Goal: Find specific page/section: Find specific page/section

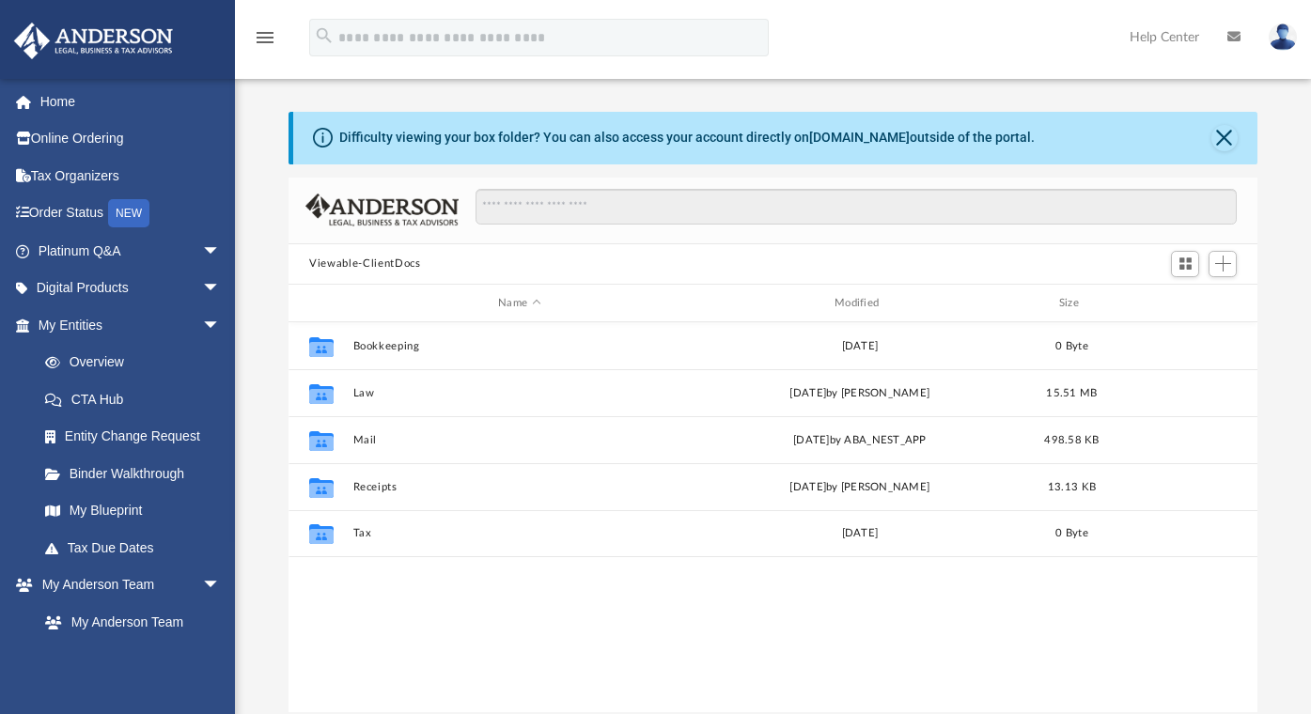
scroll to position [413, 954]
click at [71, 101] on link "Home" at bounding box center [131, 102] width 236 height 38
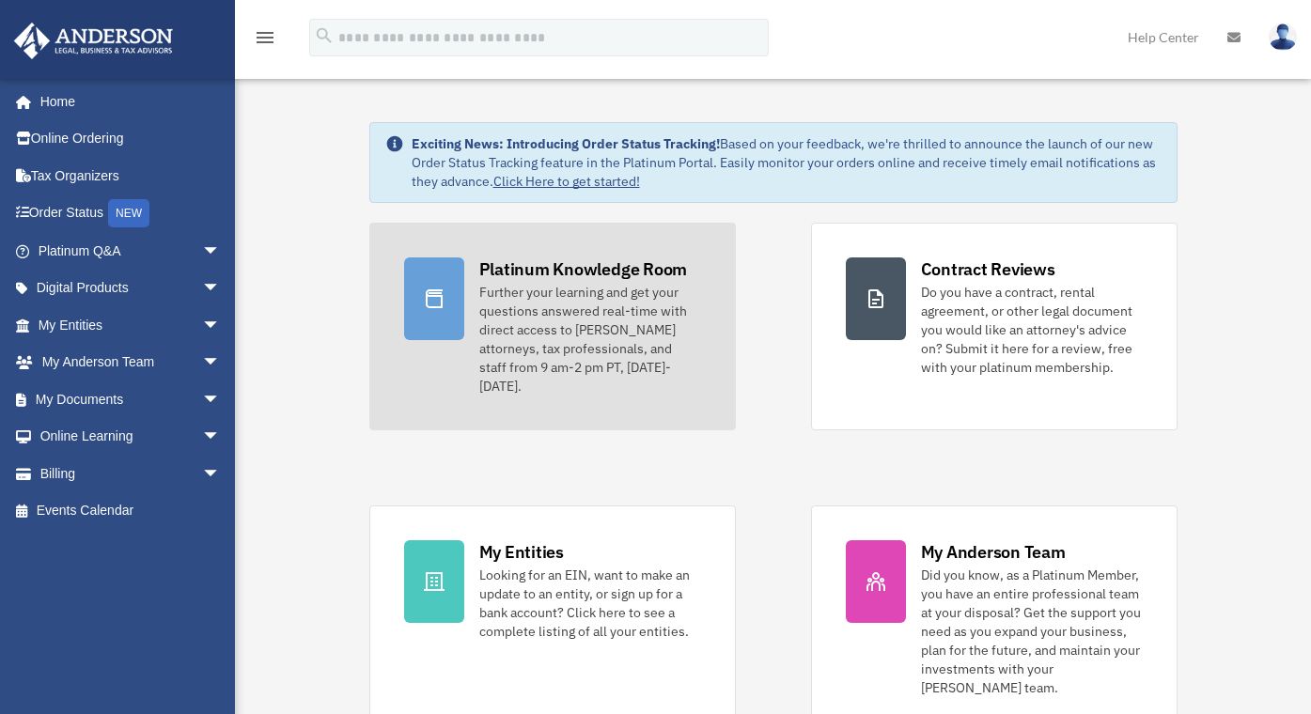
click at [554, 308] on div "Further your learning and get your questions answered real-time with direct acc…" at bounding box center [590, 339] width 222 height 113
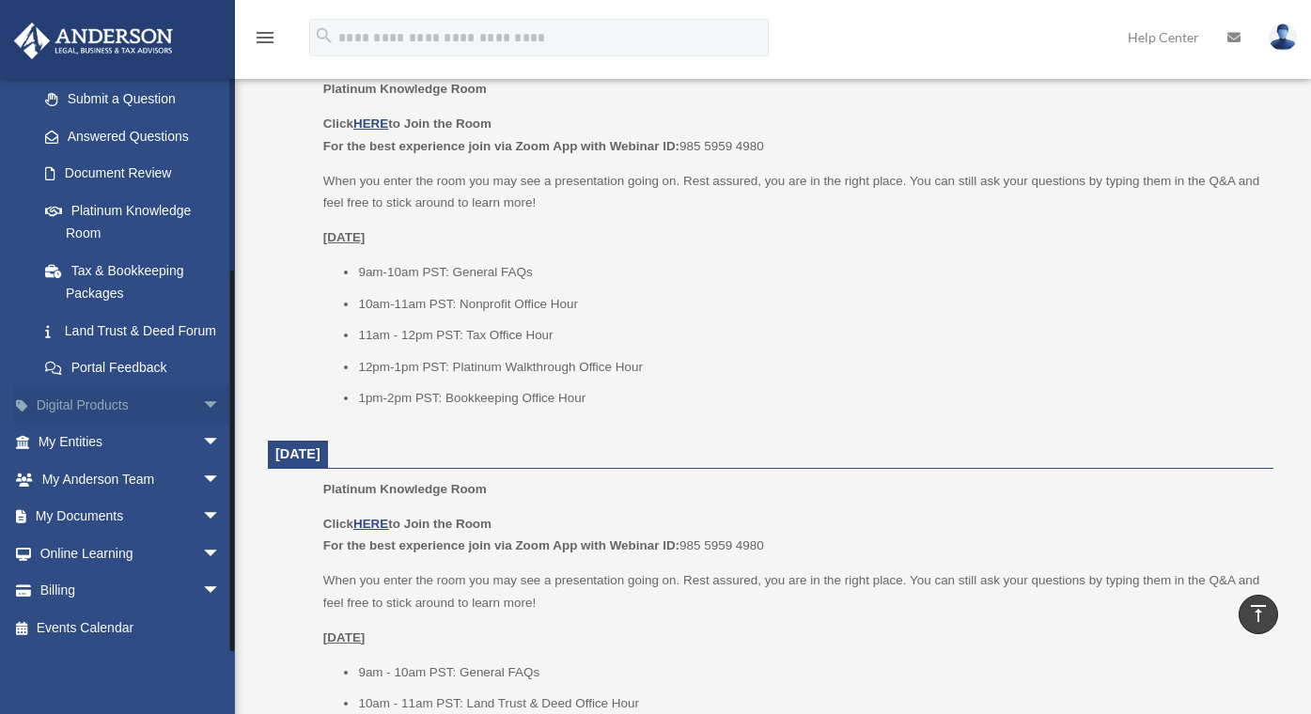
scroll to position [854, 0]
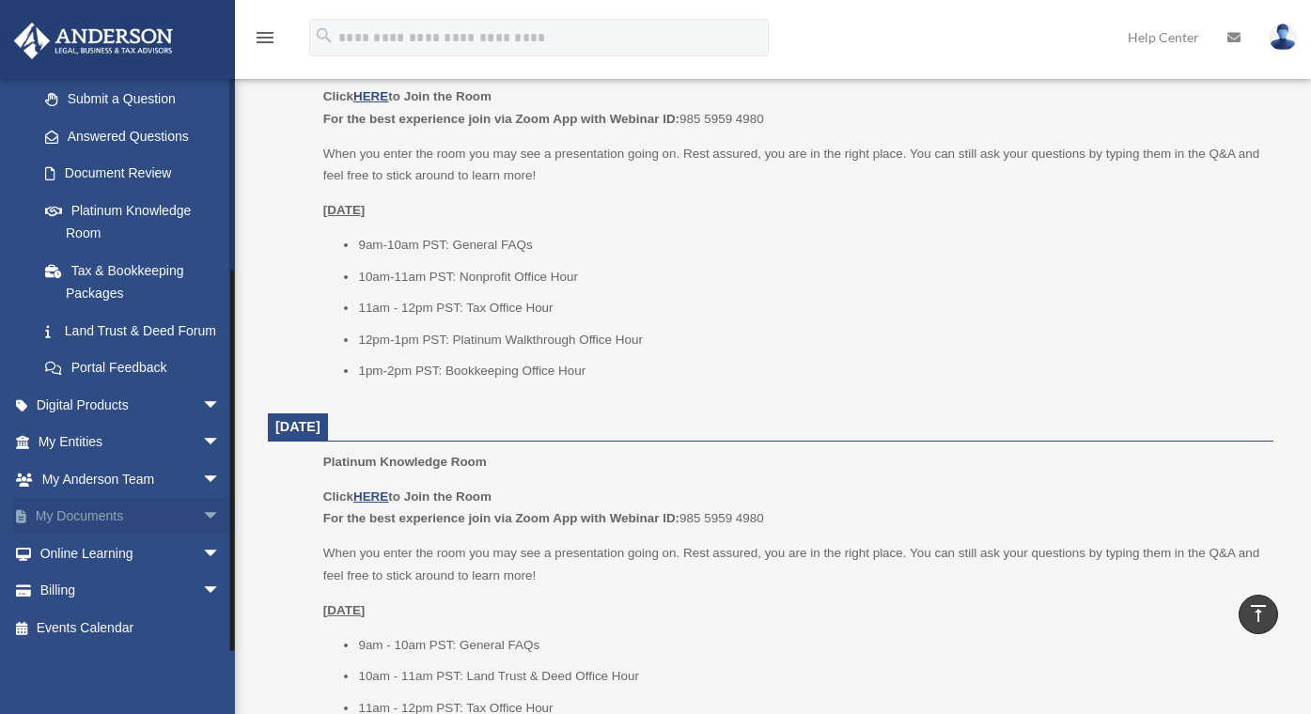
click at [107, 520] on link "My Documents arrow_drop_down" at bounding box center [131, 517] width 236 height 38
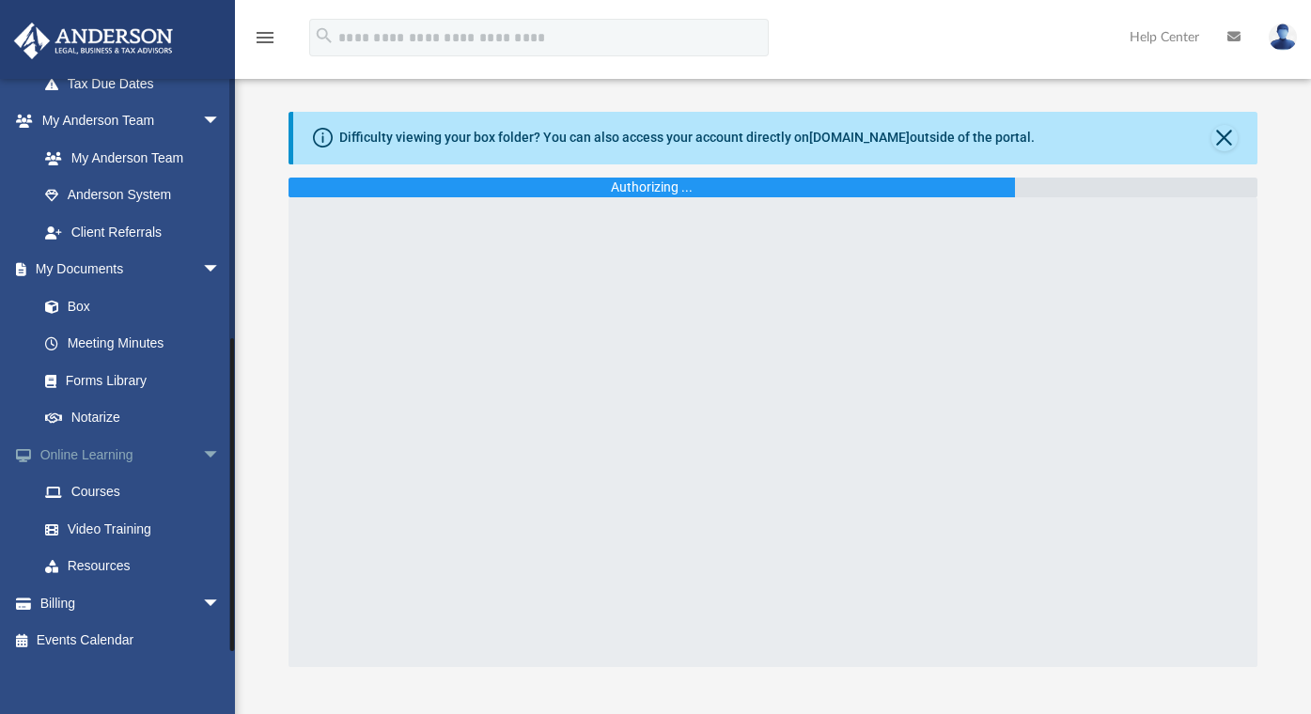
scroll to position [463, 0]
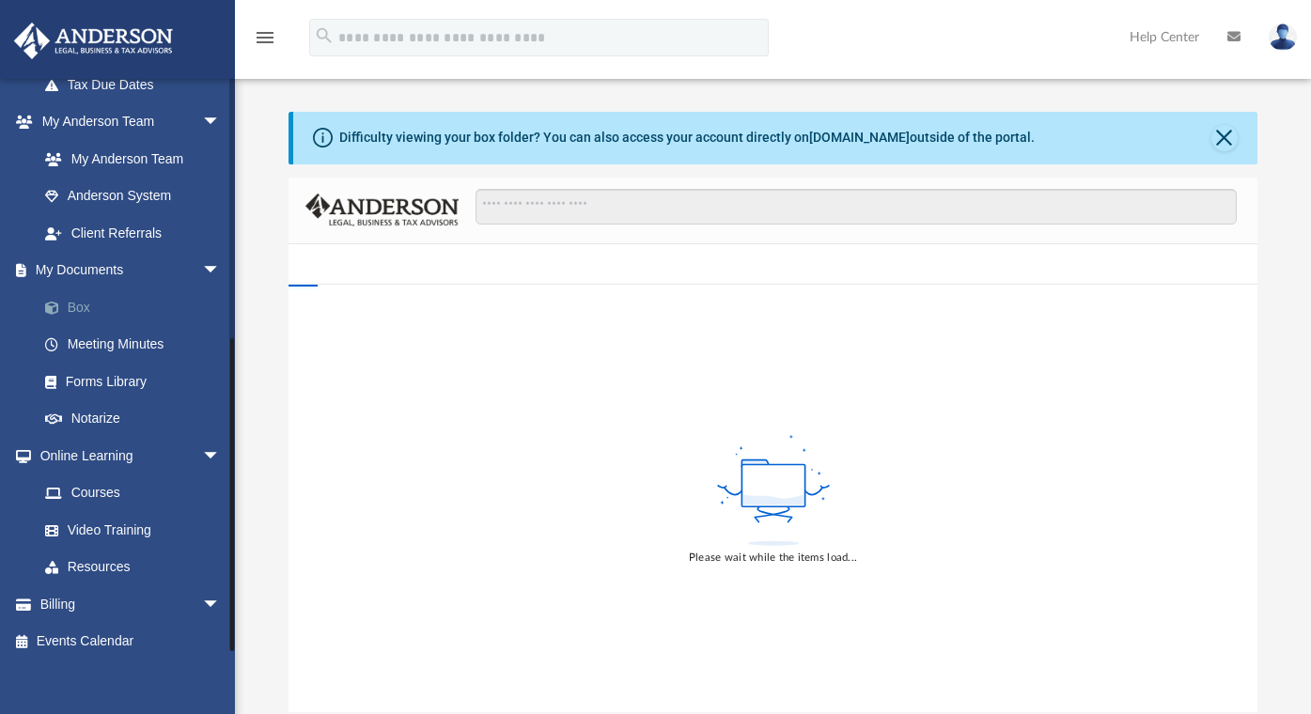
click at [93, 302] on link "Box" at bounding box center [137, 307] width 223 height 38
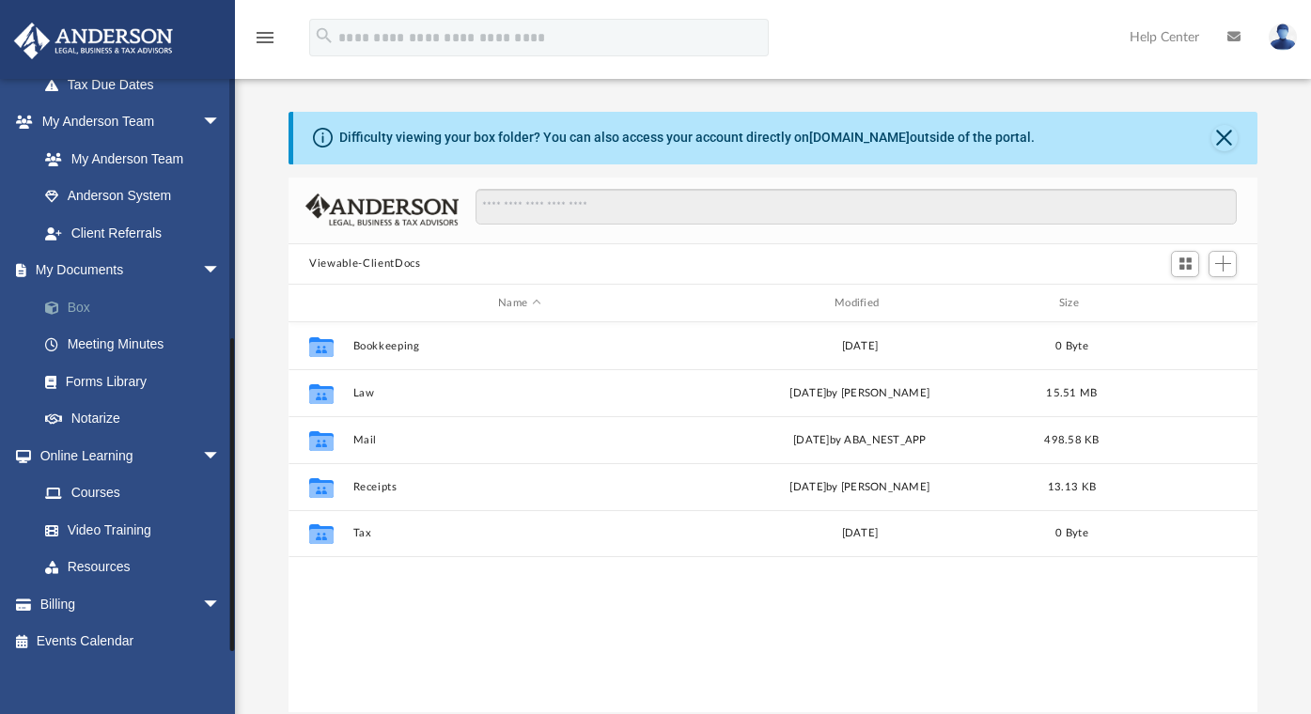
scroll to position [413, 954]
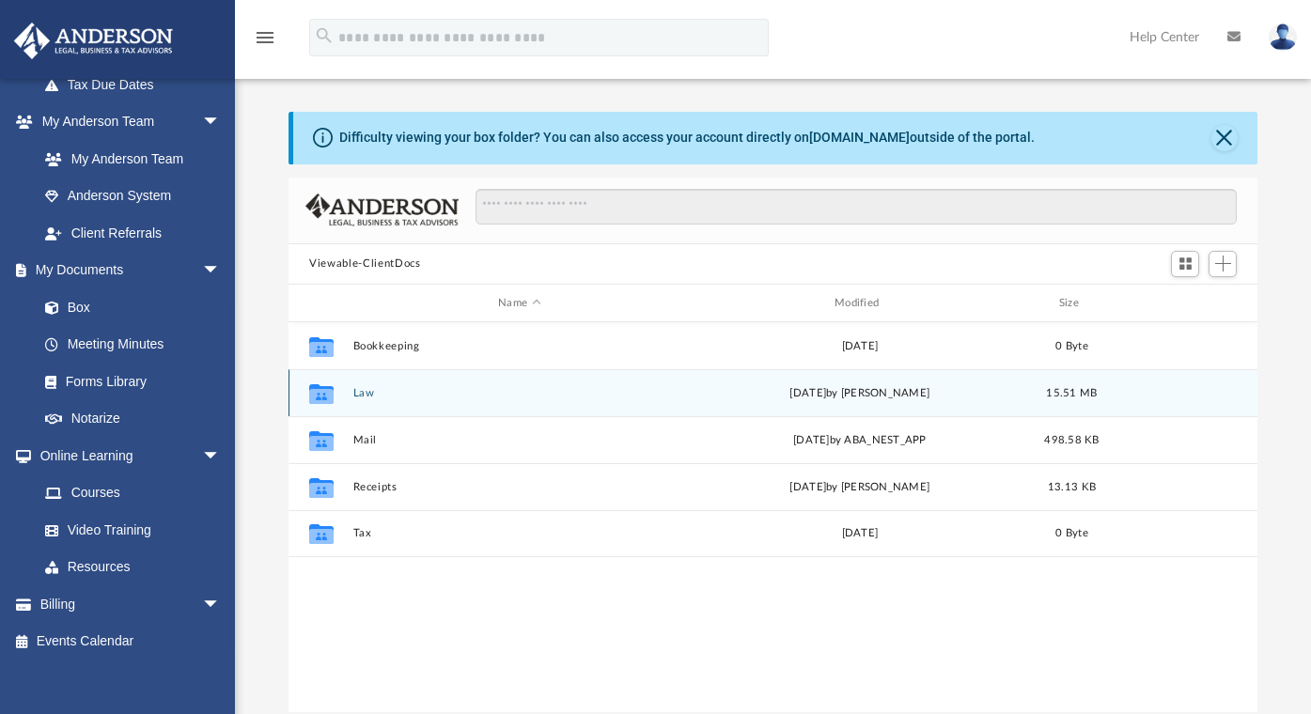
click at [376, 390] on button "Law" at bounding box center [519, 393] width 333 height 12
click at [376, 390] on button "Rose Gold Bay, LLC" at bounding box center [519, 393] width 333 height 12
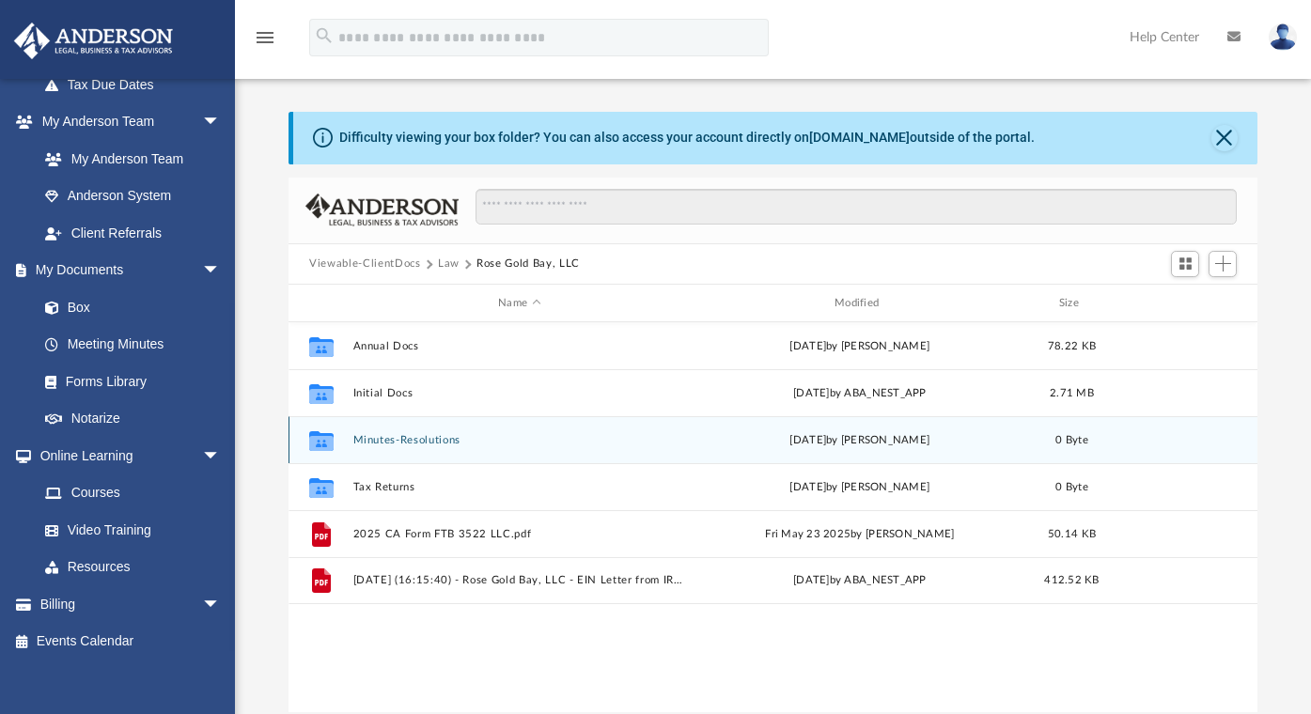
click at [375, 437] on button "Minutes-Resolutions" at bounding box center [519, 440] width 333 height 12
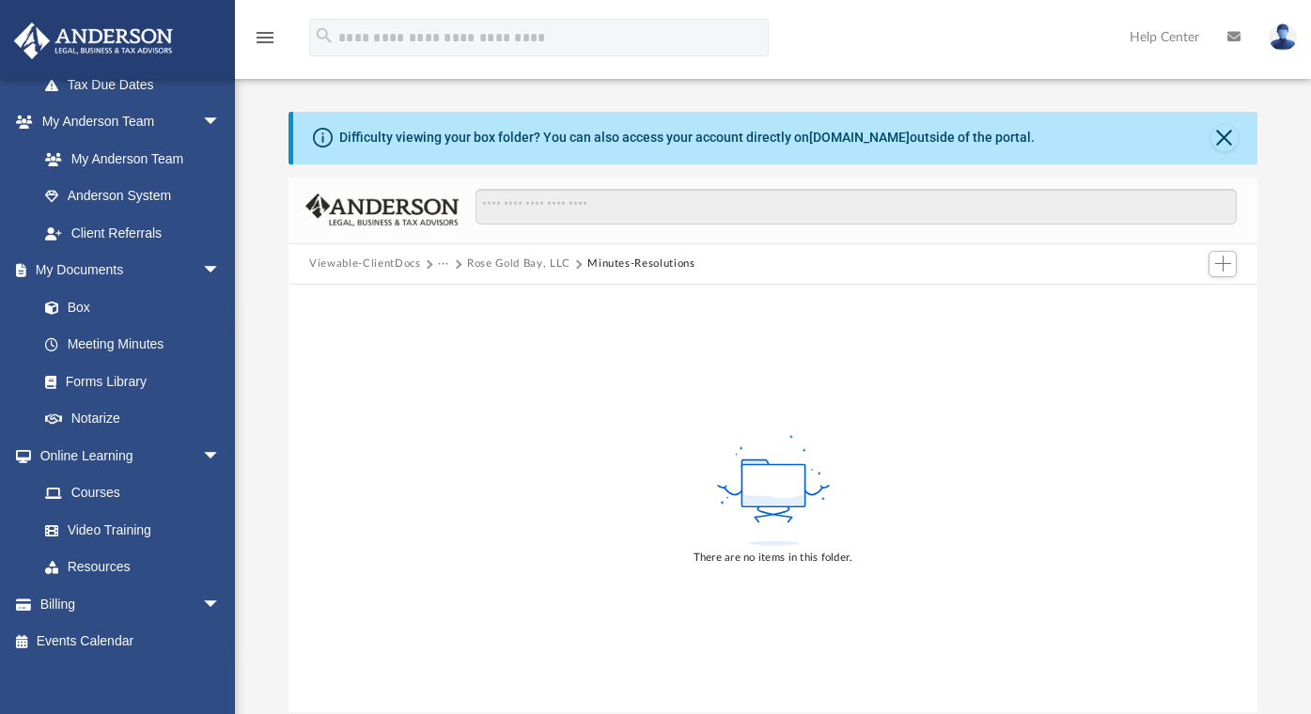
click at [501, 267] on button "Rose Gold Bay, LLC" at bounding box center [518, 264] width 103 height 17
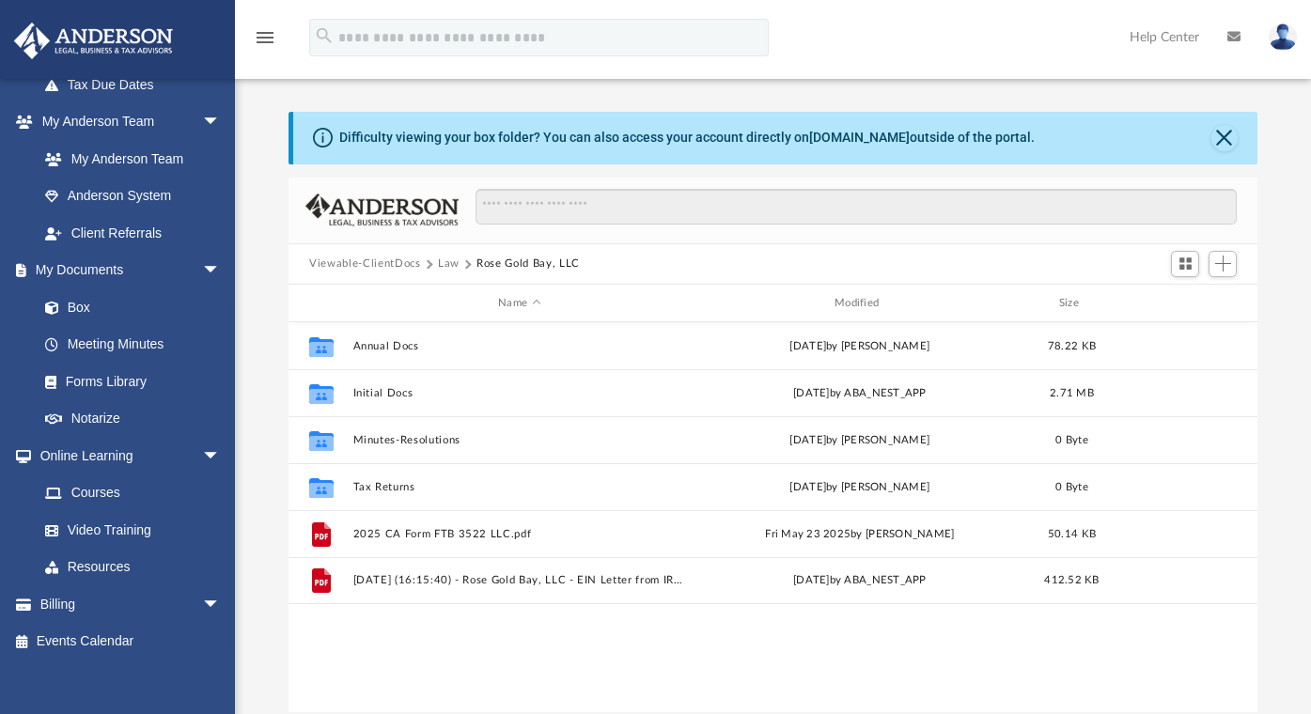
click at [454, 262] on button "Law" at bounding box center [449, 264] width 22 height 17
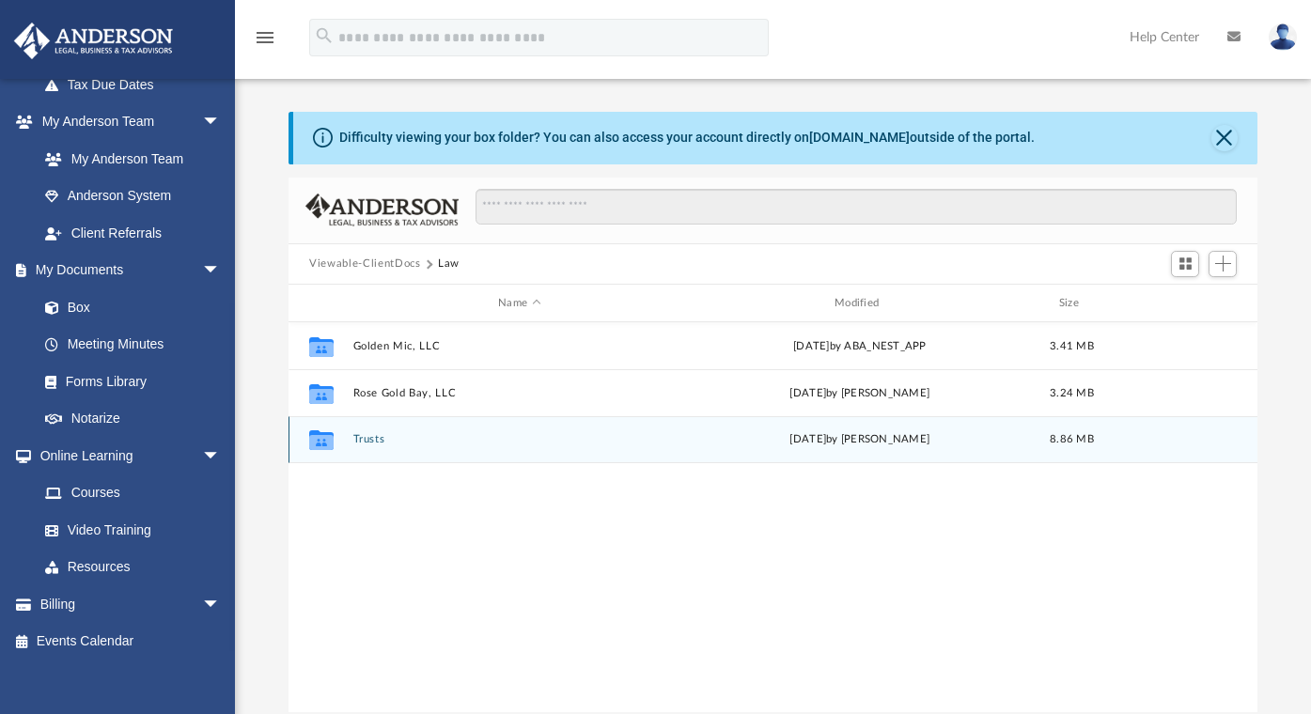
click at [377, 432] on div "Collaborated Folder Trusts [DATE] by [PERSON_NAME] 8.86 MB" at bounding box center [772, 439] width 969 height 47
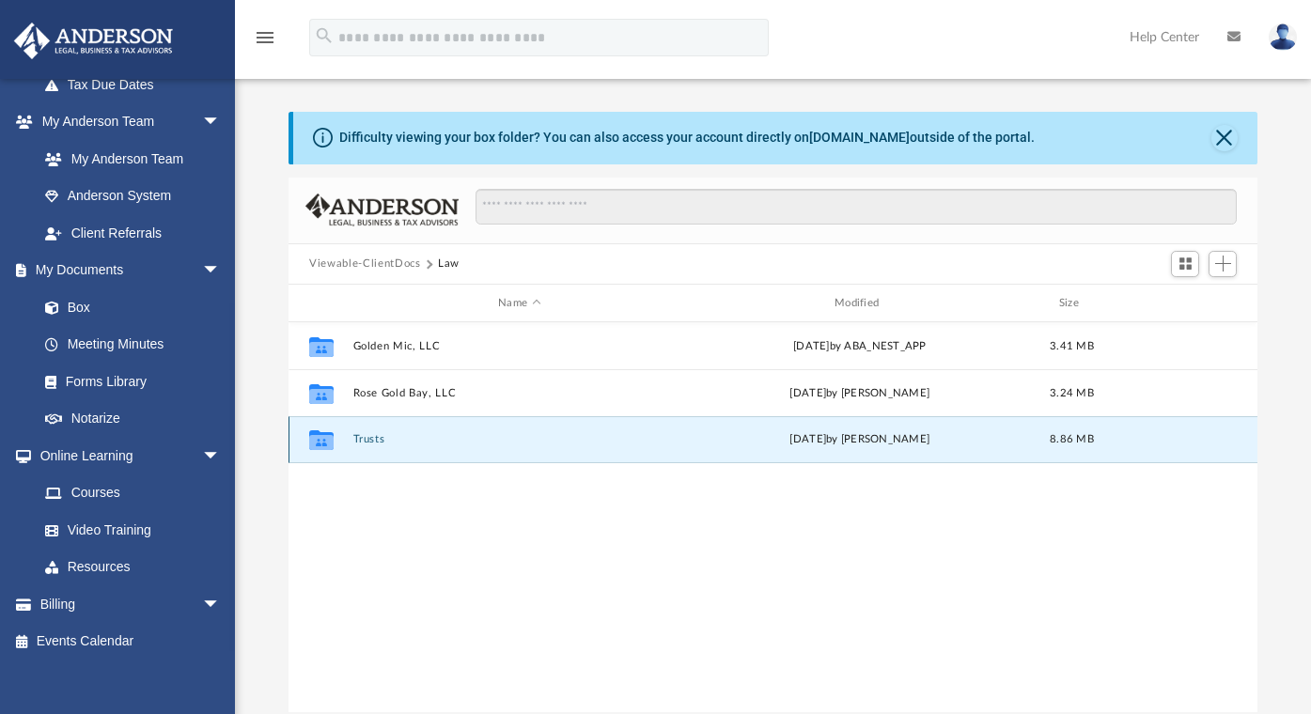
click at [372, 438] on button "Trusts" at bounding box center [519, 440] width 333 height 12
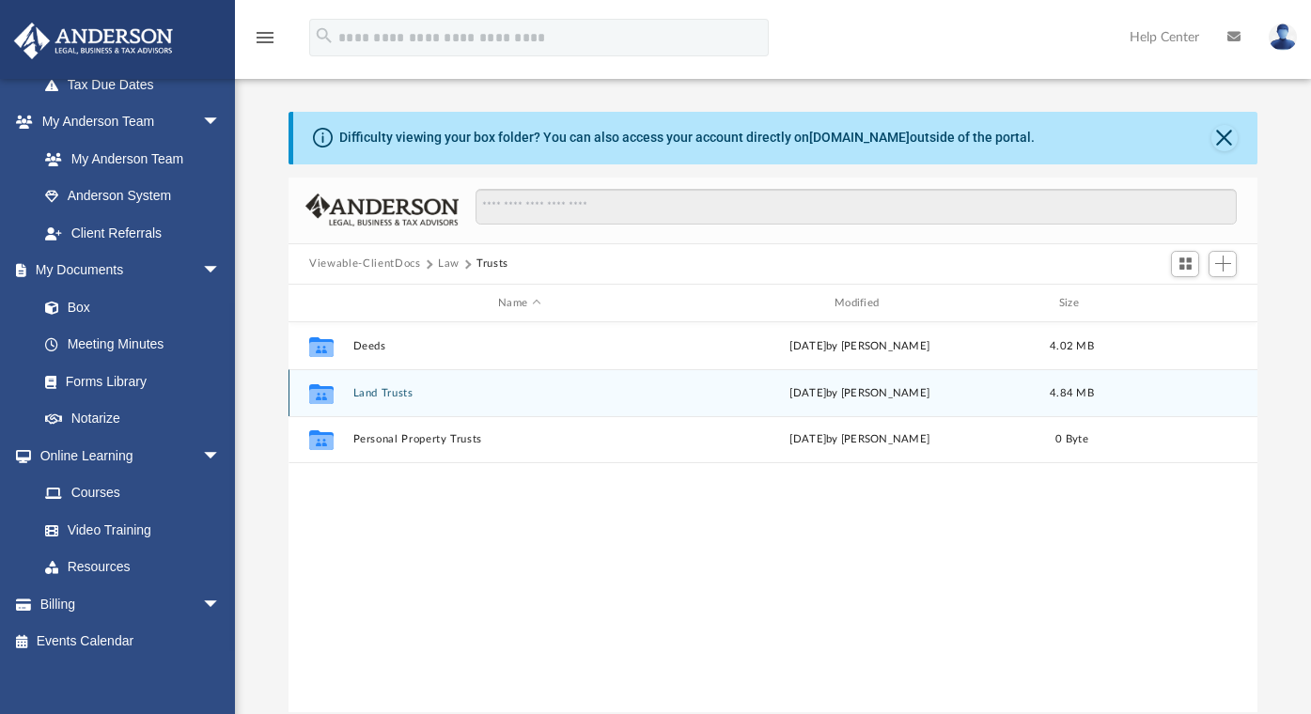
click at [397, 393] on button "Land Trusts" at bounding box center [519, 393] width 333 height 12
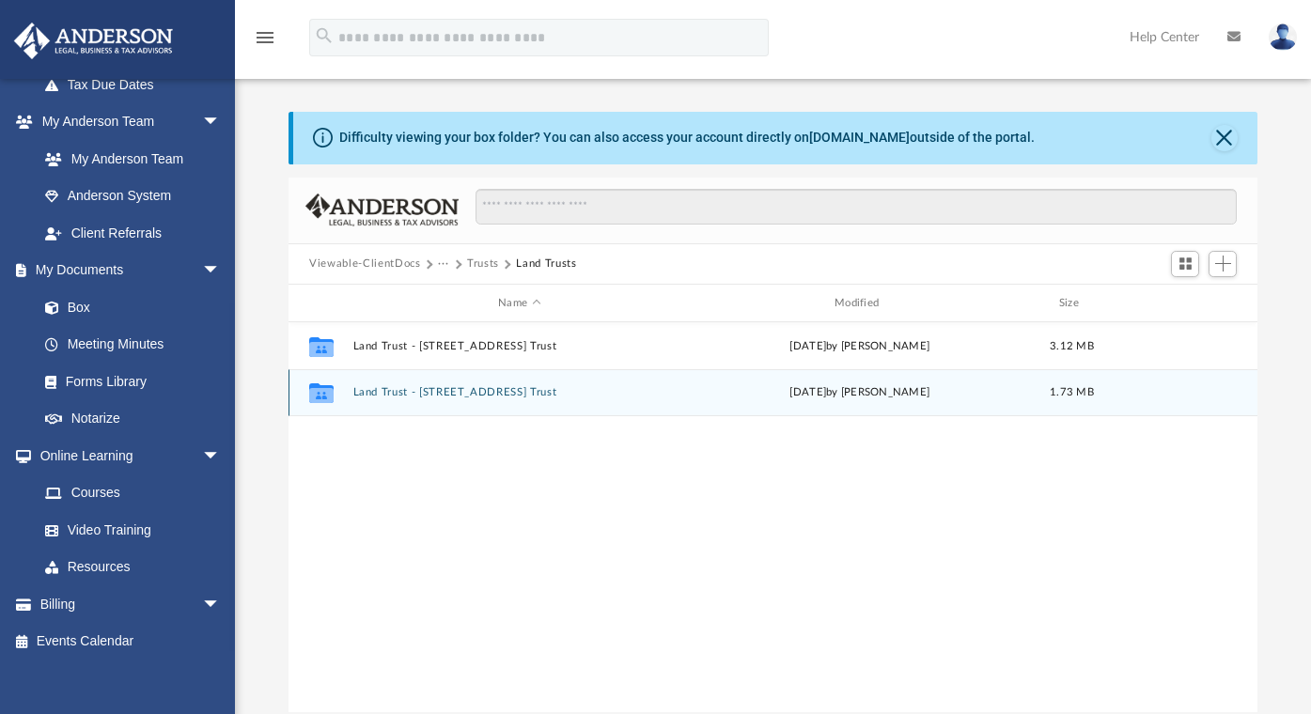
click at [397, 393] on button "Land Trust - [STREET_ADDRESS] Trust" at bounding box center [519, 393] width 333 height 12
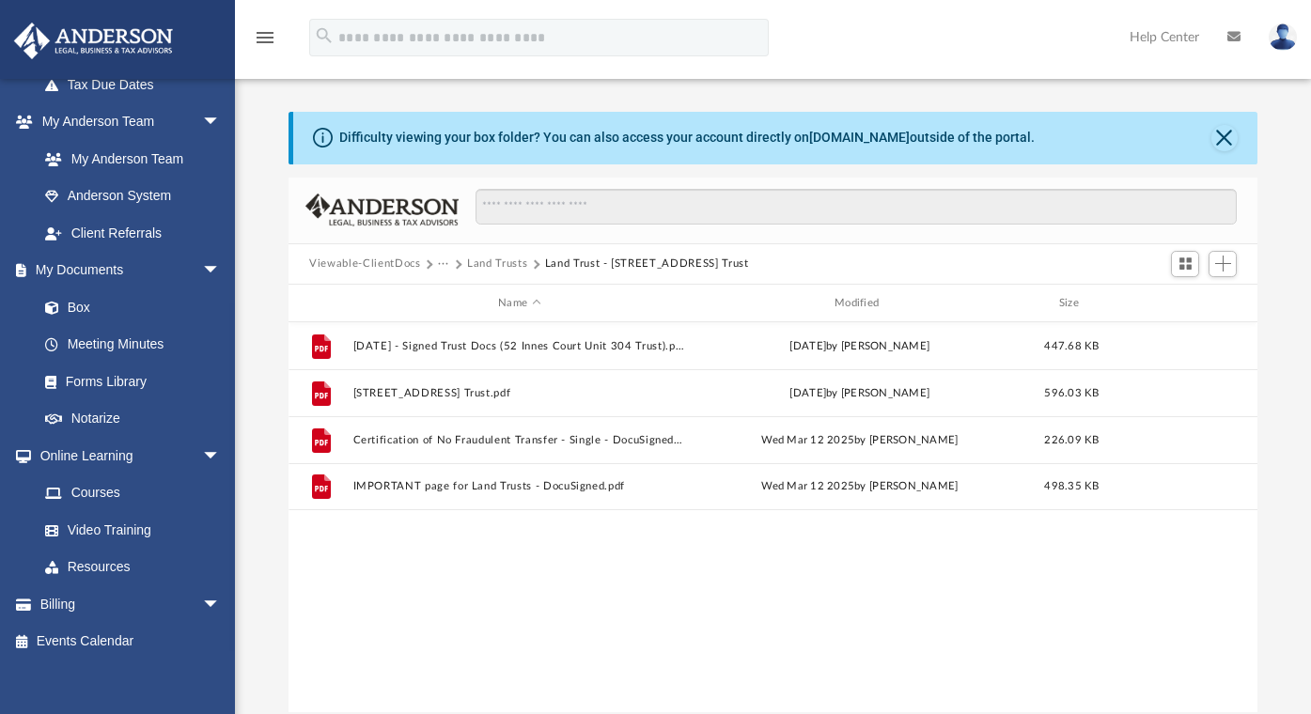
click at [517, 262] on button "Land Trusts" at bounding box center [497, 264] width 60 height 17
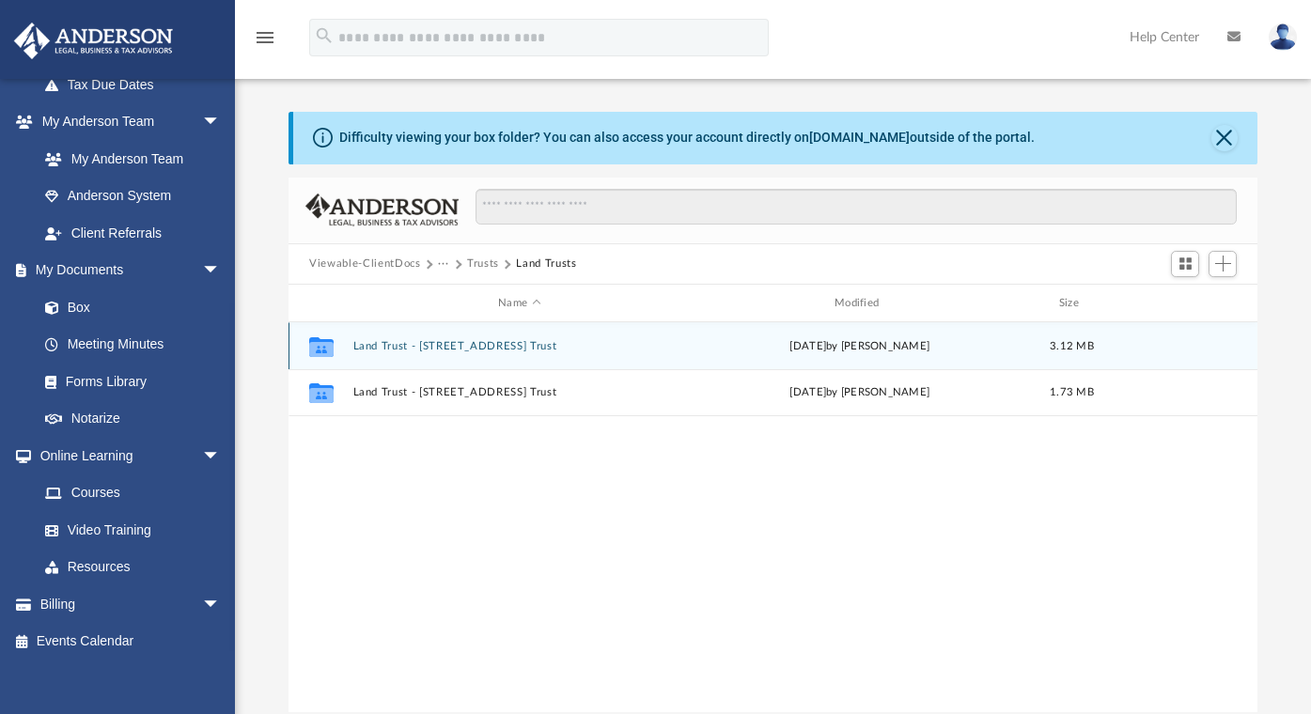
click at [487, 347] on button "Land Trust - [STREET_ADDRESS] Trust" at bounding box center [519, 346] width 333 height 12
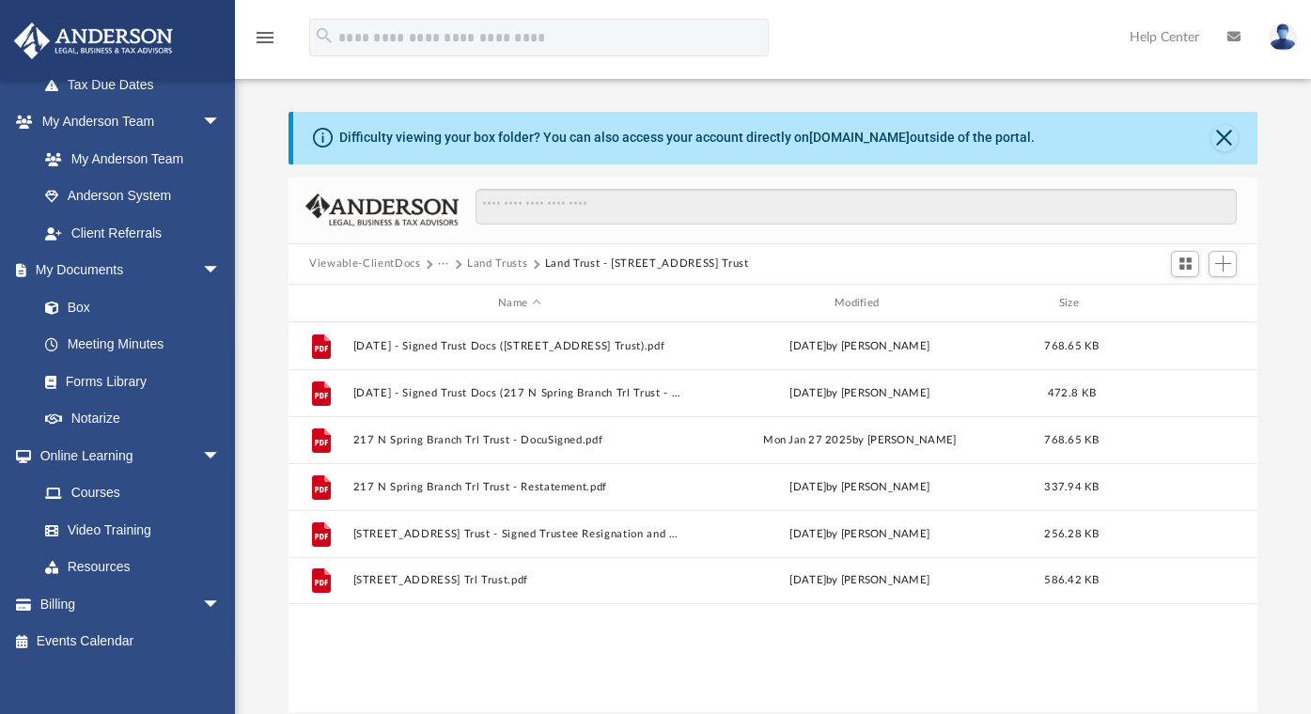
click at [501, 255] on div "Viewable-ClientDocs ··· Land Trusts Land Trust - [STREET_ADDRESS] Trust" at bounding box center [772, 264] width 969 height 41
click at [501, 268] on button "Land Trusts" at bounding box center [497, 264] width 60 height 17
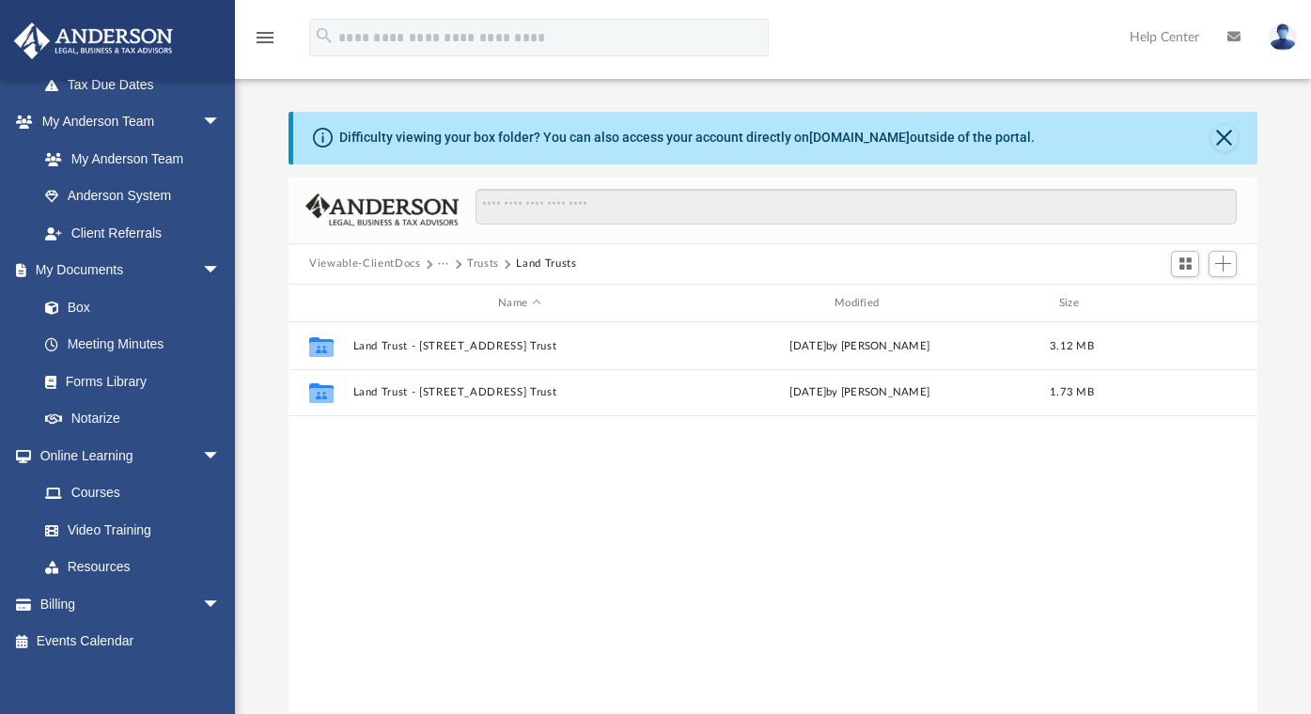
click at [488, 263] on button "Trusts" at bounding box center [483, 264] width 32 height 17
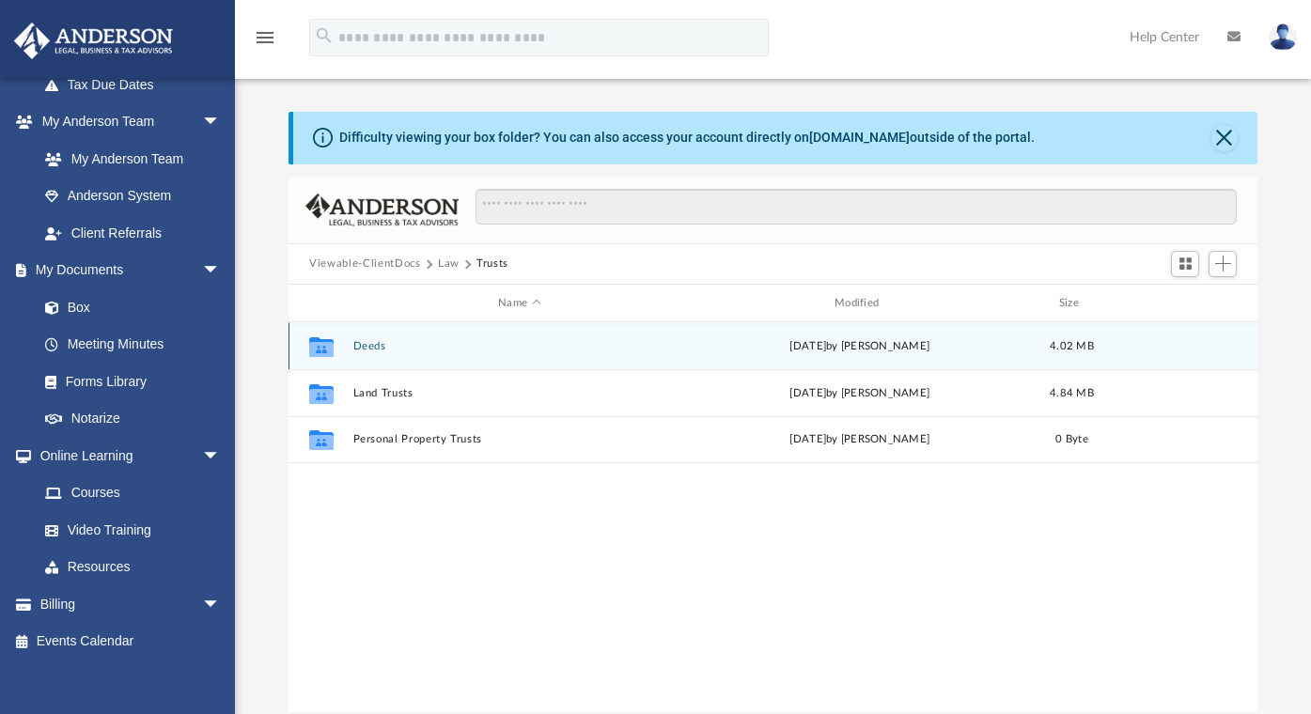
click at [377, 346] on button "Deeds" at bounding box center [519, 346] width 333 height 12
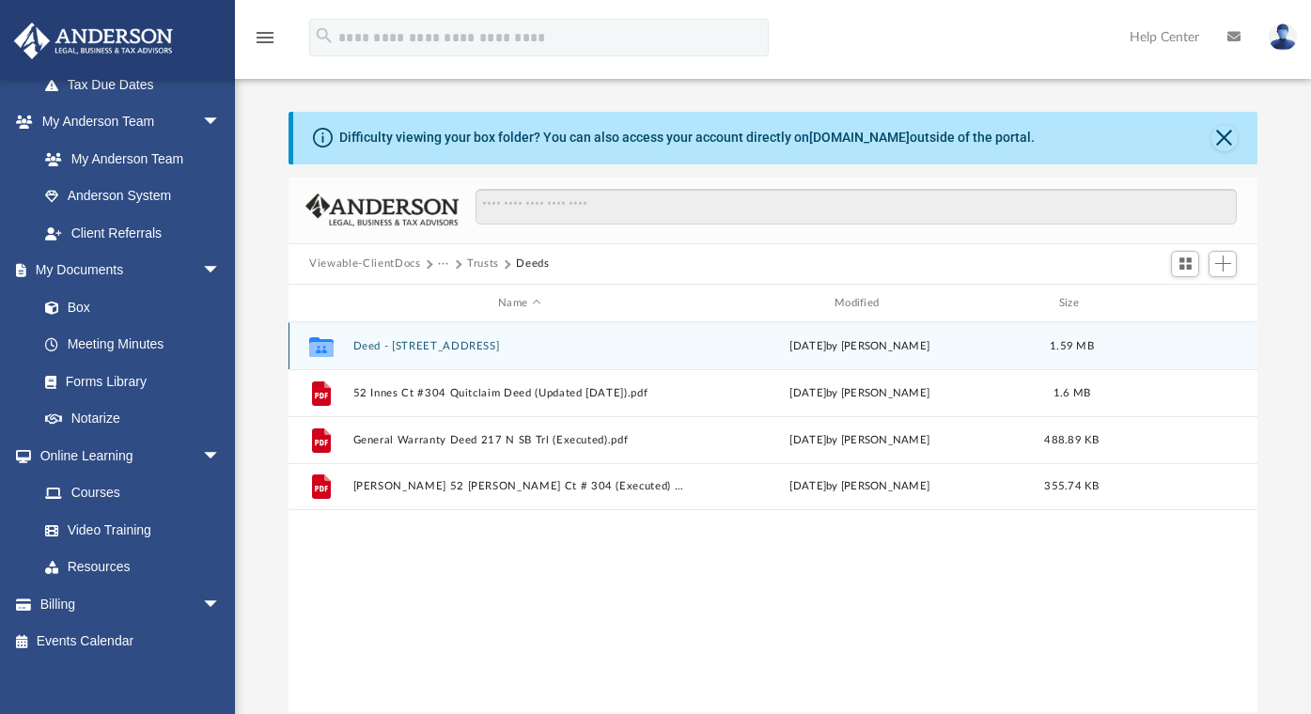
click at [473, 346] on button "Deed - [STREET_ADDRESS]" at bounding box center [519, 346] width 333 height 12
click at [477, 347] on button "[DATE] - Paid Deed Filing Fee Receipt $53.03.pdf" at bounding box center [519, 346] width 333 height 12
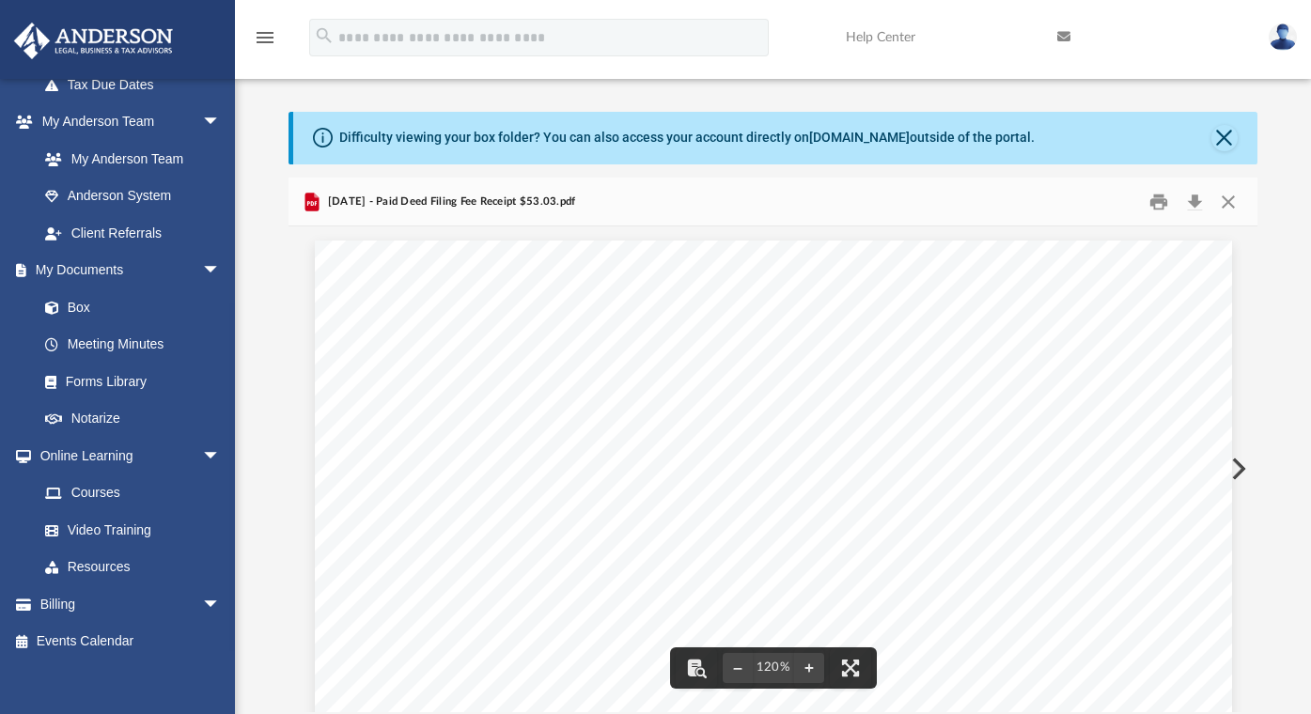
scroll to position [0, 0]
click at [1230, 198] on button "Close" at bounding box center [1227, 201] width 34 height 29
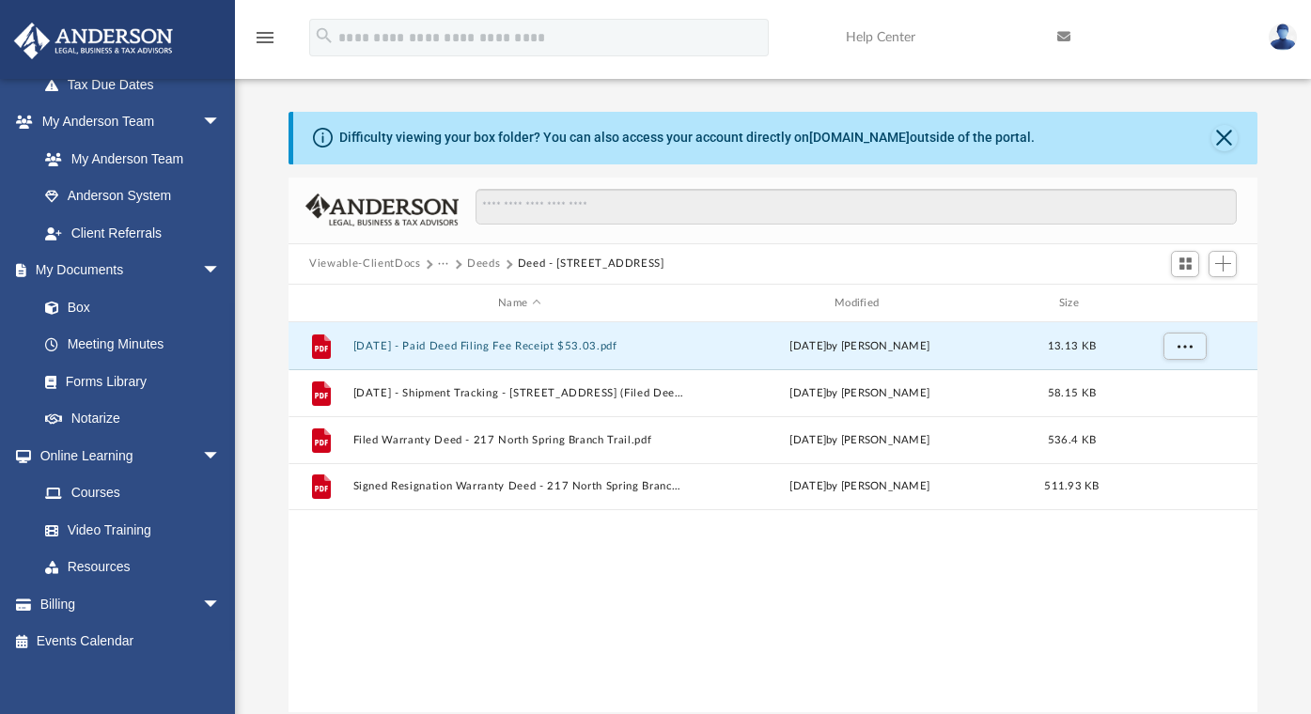
click at [440, 264] on button "···" at bounding box center [444, 264] width 12 height 17
click at [469, 267] on button "Deeds" at bounding box center [483, 264] width 33 height 17
click at [478, 267] on button "Deeds" at bounding box center [483, 264] width 33 height 17
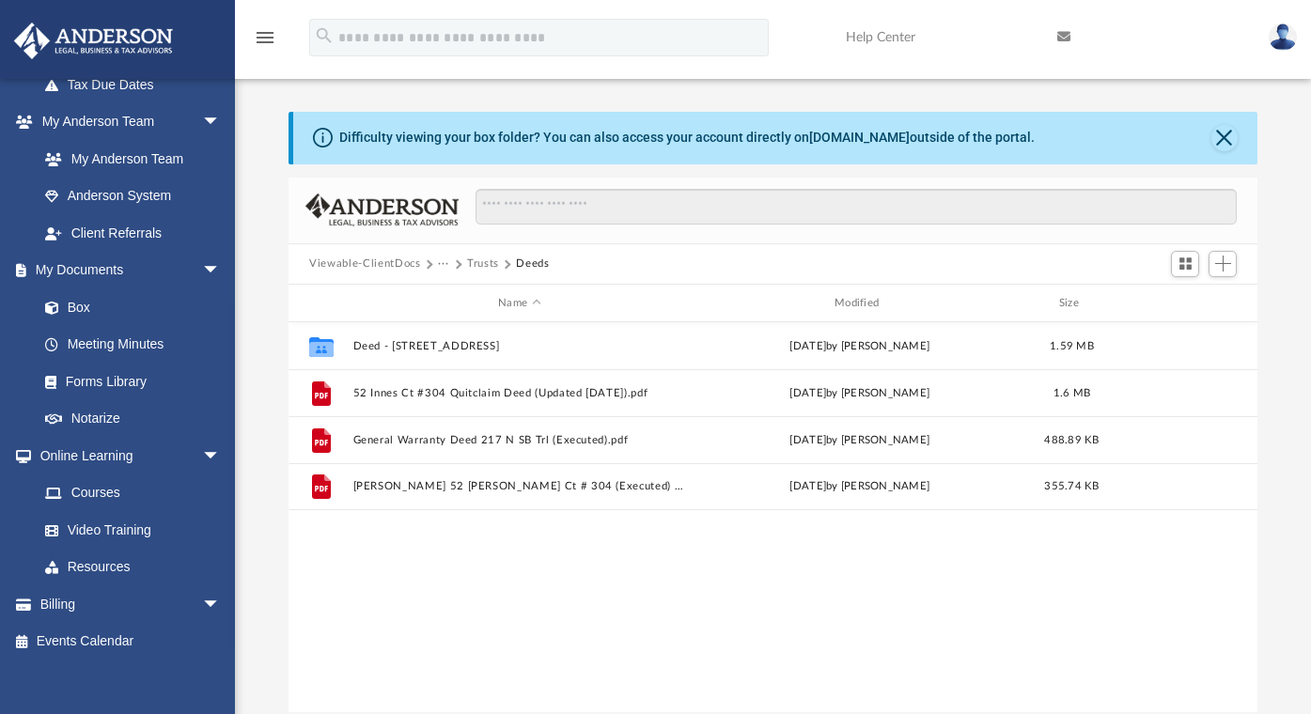
click at [478, 267] on button "Trusts" at bounding box center [483, 264] width 32 height 17
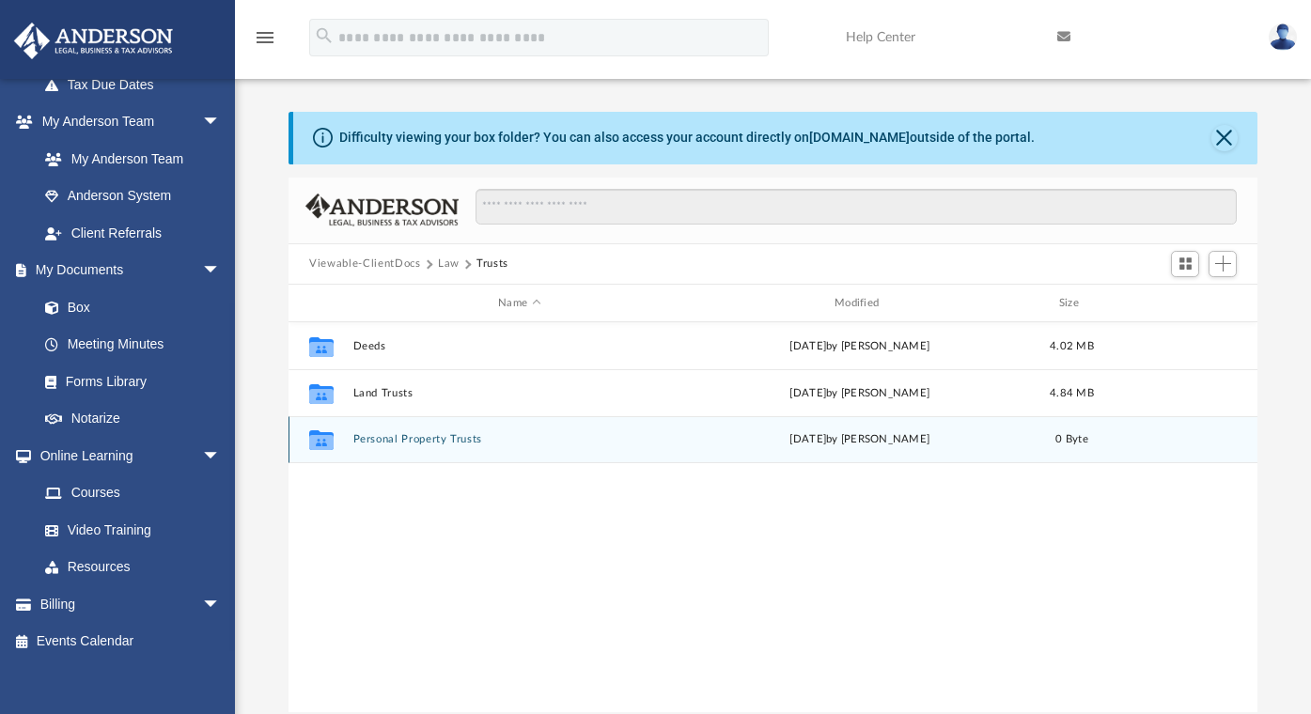
click at [389, 440] on button "Personal Property Trusts" at bounding box center [519, 440] width 333 height 12
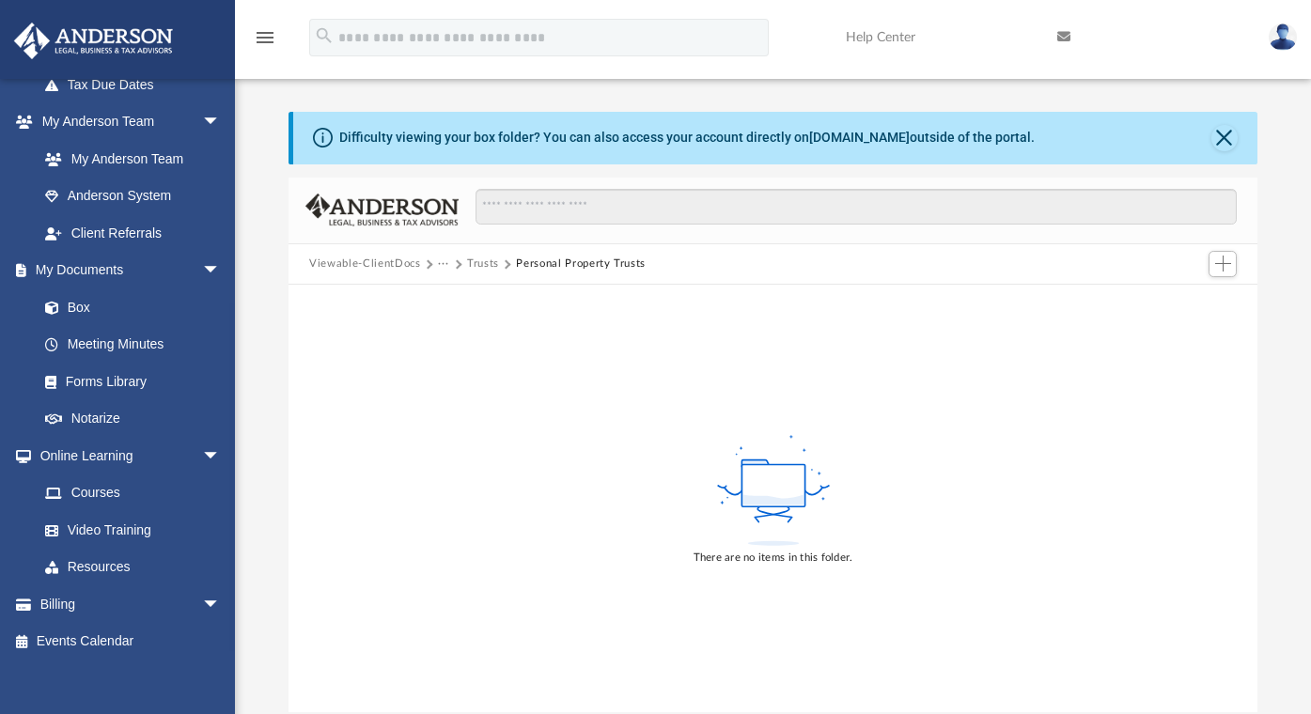
click at [480, 263] on button "Trusts" at bounding box center [483, 264] width 32 height 17
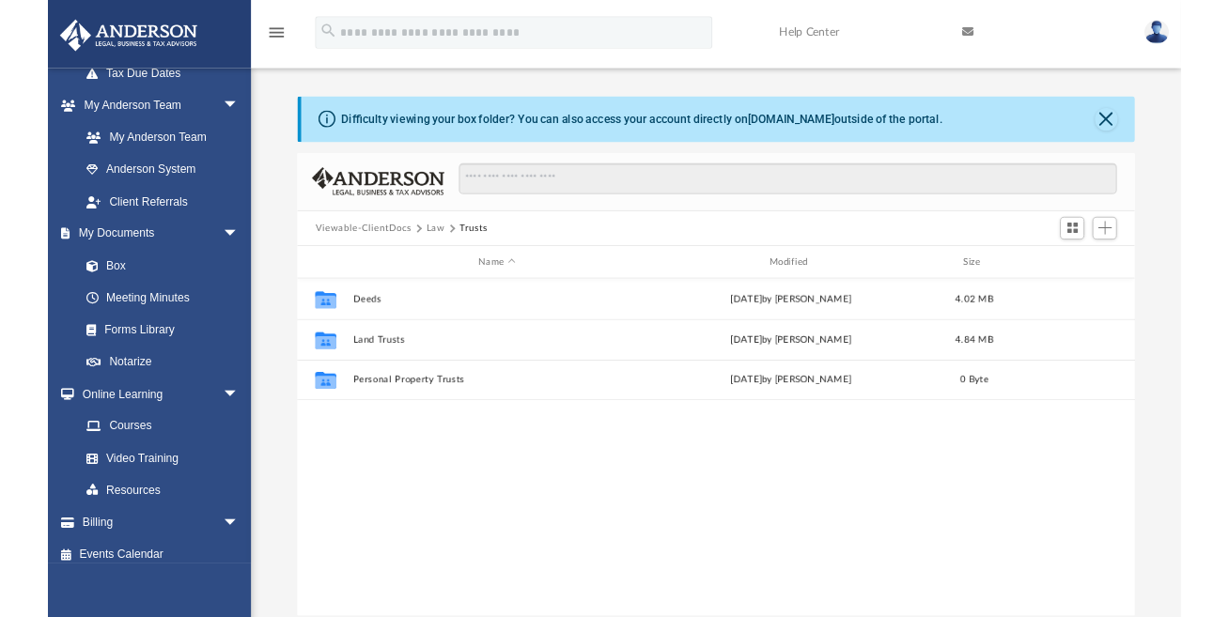
scroll to position [413, 954]
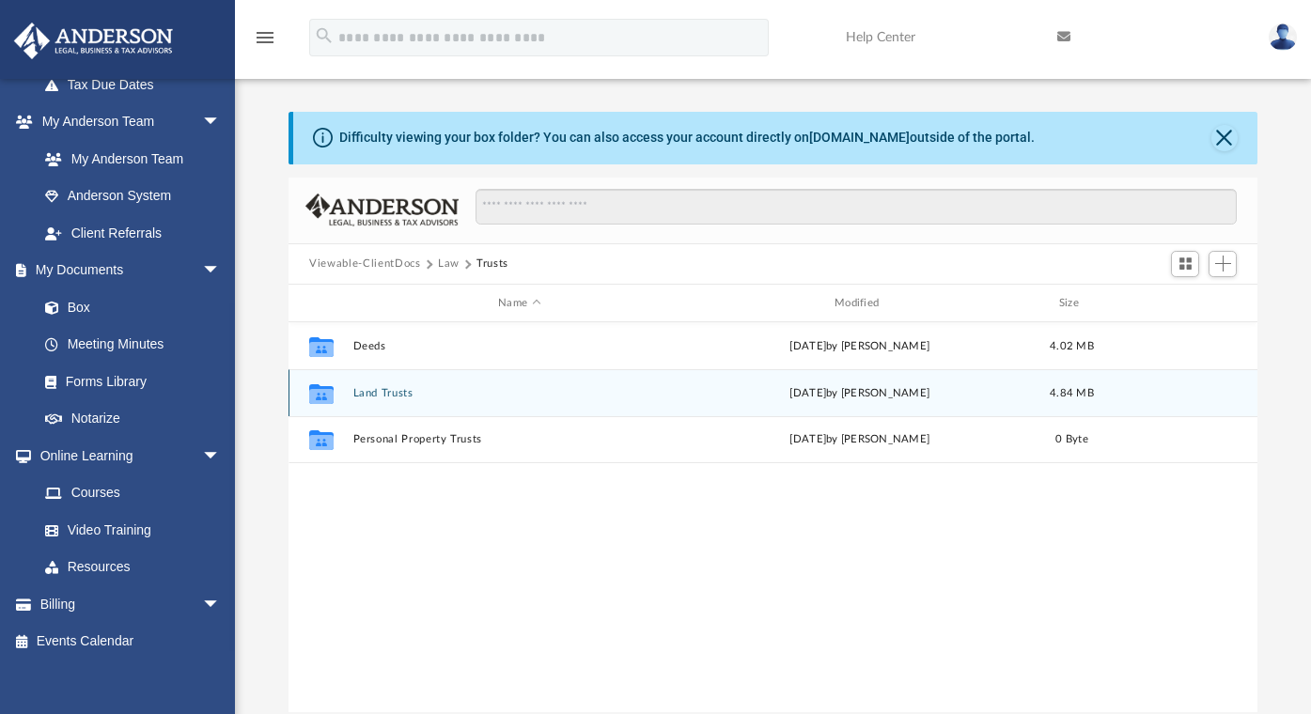
click at [379, 391] on button "Land Trusts" at bounding box center [519, 393] width 333 height 12
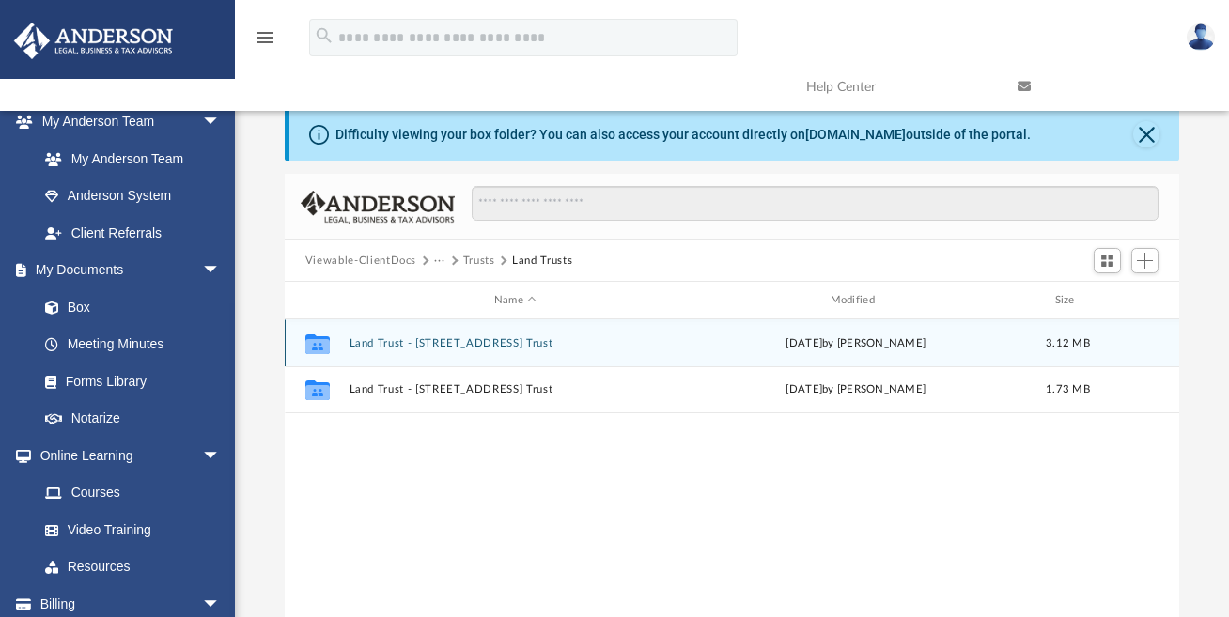
scroll to position [413, 880]
